Goal: Task Accomplishment & Management: Complete application form

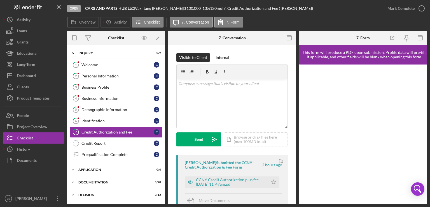
scroll to position [7, 0]
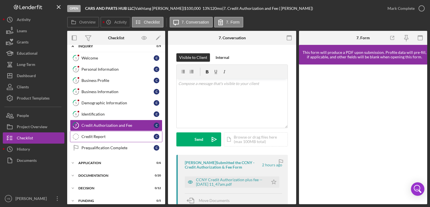
click at [98, 137] on div "Credit Report" at bounding box center [117, 136] width 72 height 4
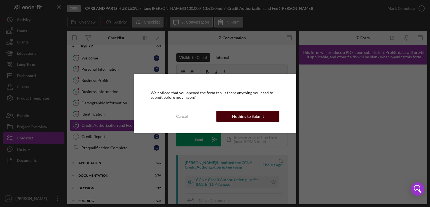
click at [260, 118] on div "Nothing to Submit" at bounding box center [248, 116] width 32 height 11
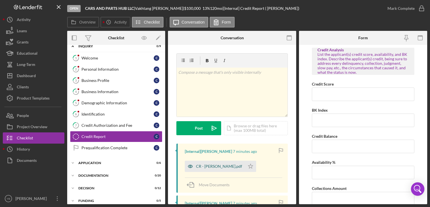
click at [231, 165] on div "CR - [PERSON_NAME].pdf" at bounding box center [219, 166] width 46 height 4
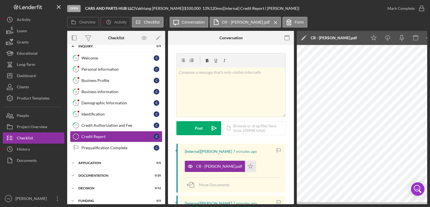
drag, startPoint x: 301, startPoint y: 204, endPoint x: 312, endPoint y: 203, distance: 11.3
click at [312, 203] on div "Open CARS AND PARTS HUB LLC | [PERSON_NAME] | $100,000 $100,000 13 % 120 mo | […" at bounding box center [215, 103] width 430 height 207
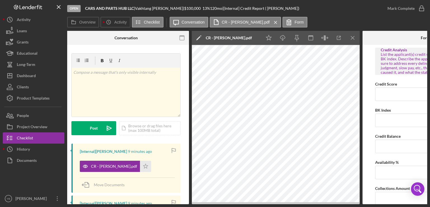
scroll to position [0, 105]
